Goal: Navigation & Orientation: Understand site structure

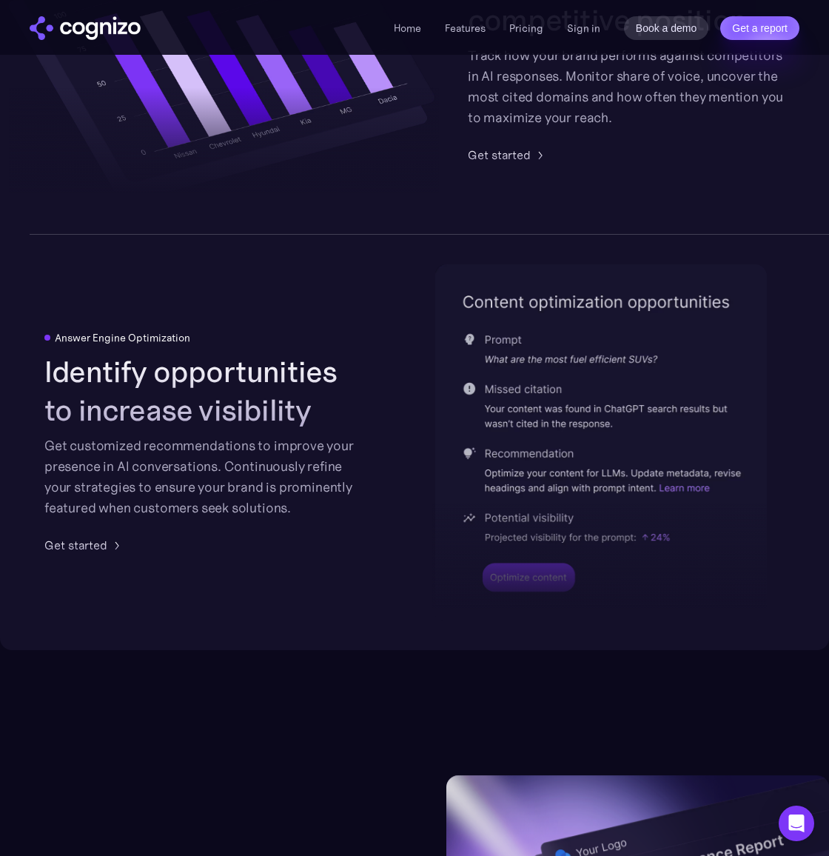
scroll to position [2884, 1]
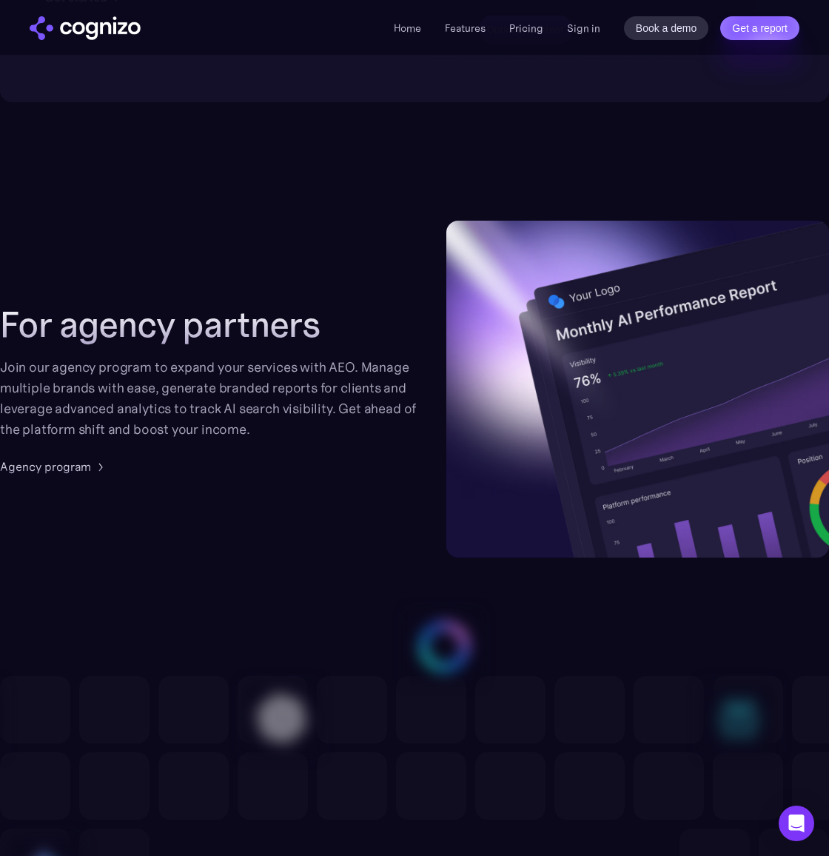
click at [231, 558] on div "For agency partners Join our agency program to expand your services with AEO. M…" at bounding box center [414, 389] width 829 height 337
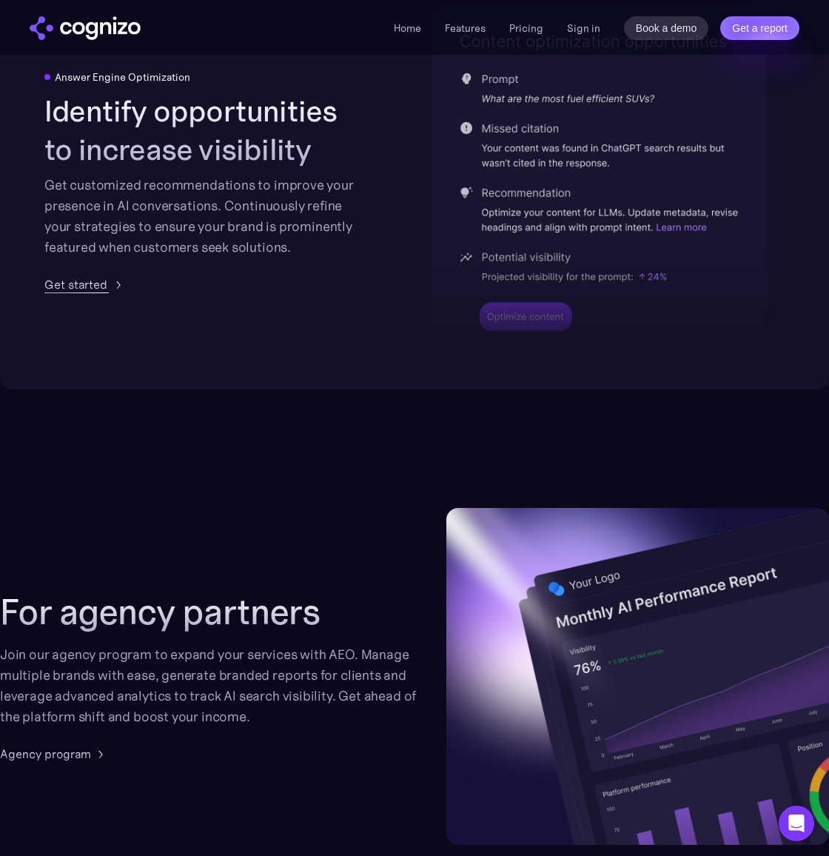
click at [90, 293] on div "Get started" at bounding box center [75, 284] width 63 height 18
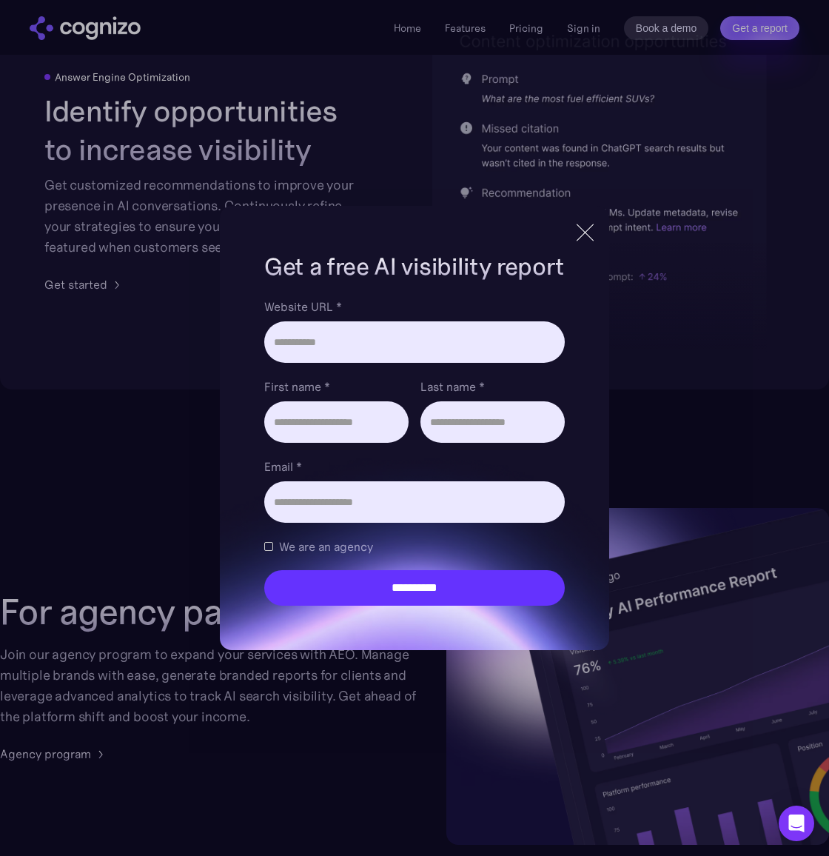
click at [584, 230] on div at bounding box center [585, 232] width 17 height 17
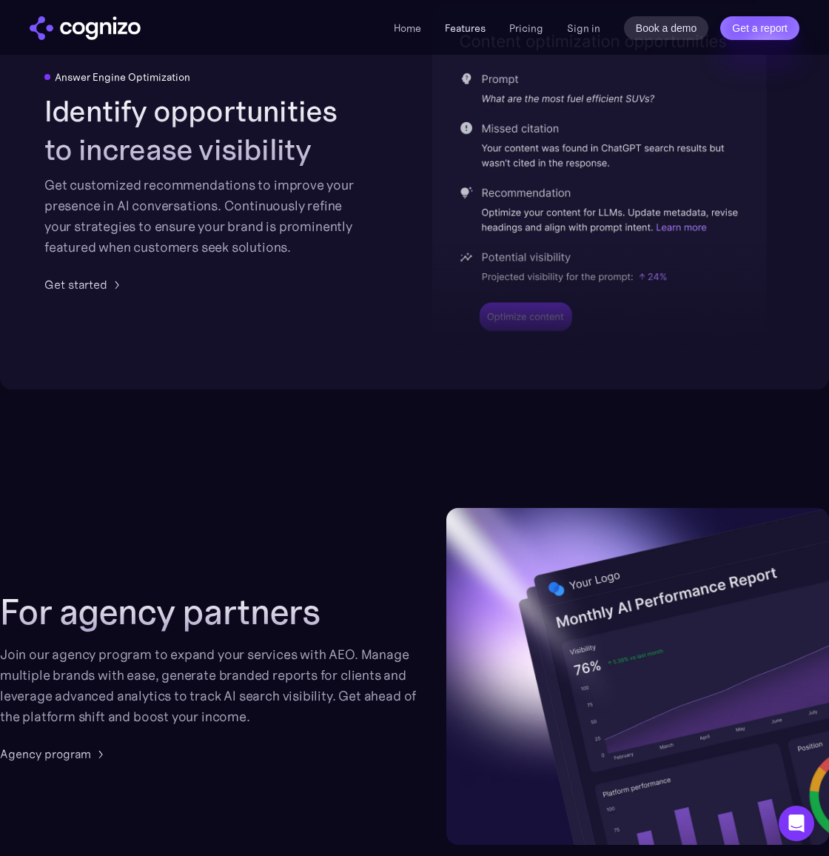
click at [485, 24] on link "Features" at bounding box center [465, 27] width 41 height 13
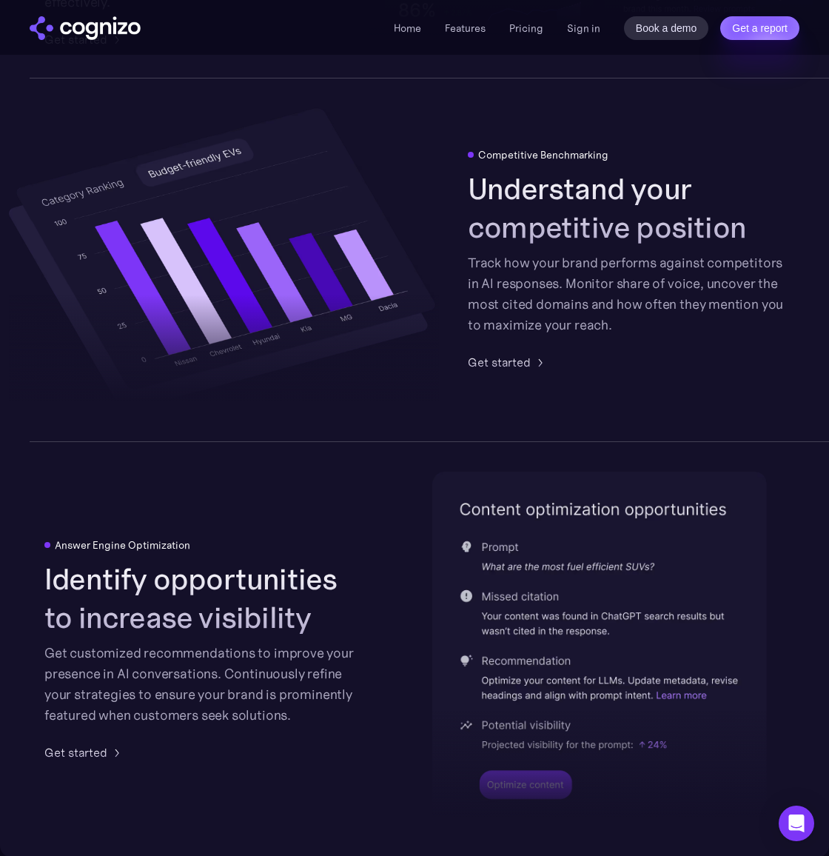
scroll to position [3095, 0]
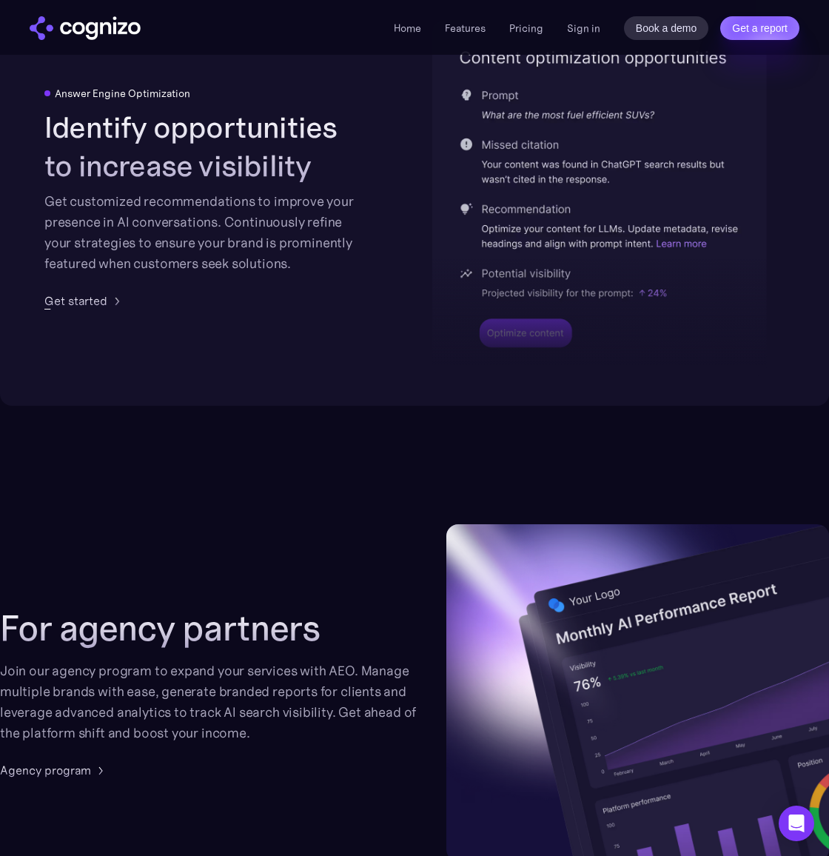
drag, startPoint x: 75, startPoint y: 388, endPoint x: 84, endPoint y: 358, distance: 30.9
click at [84, 310] on div "Answer Engine Optimization Identify opportunities to increase visibility Get cu…" at bounding box center [202, 198] width 317 height 222
click at [472, 27] on link "Features" at bounding box center [465, 27] width 41 height 13
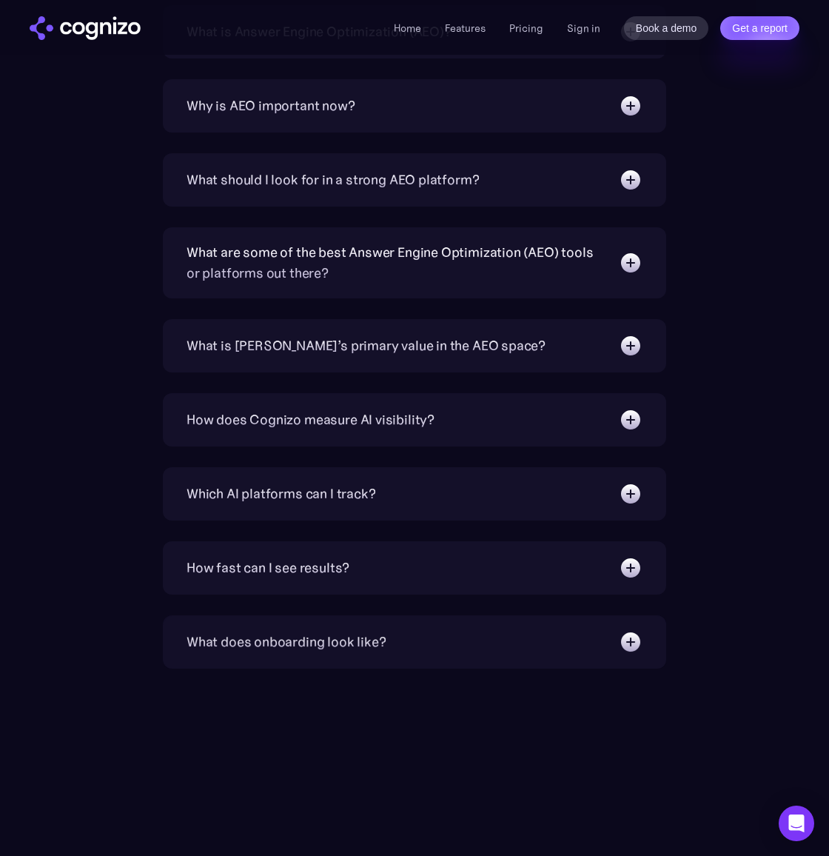
scroll to position [4815, 0]
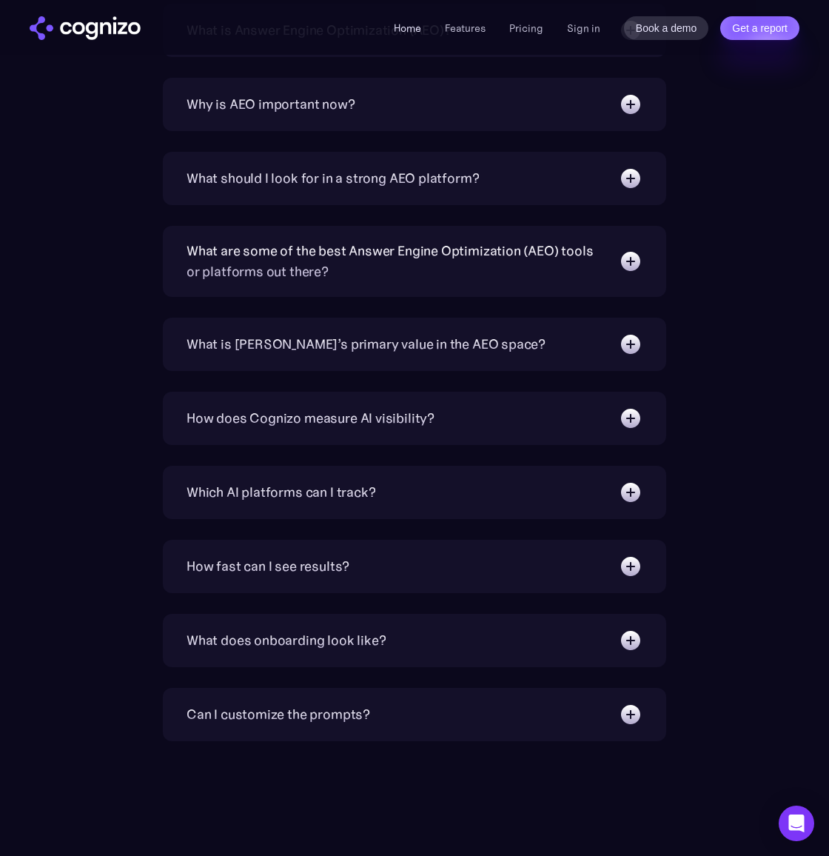
click at [417, 29] on link "Home" at bounding box center [407, 27] width 27 height 13
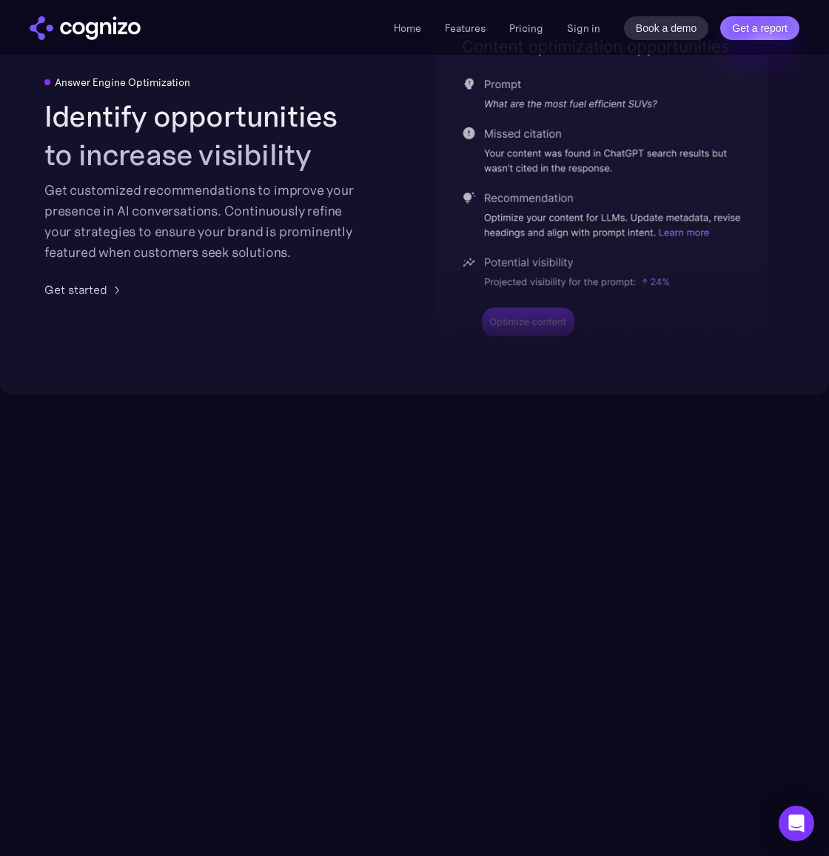
scroll to position [3105, 0]
